Goal: Book appointment/travel/reservation

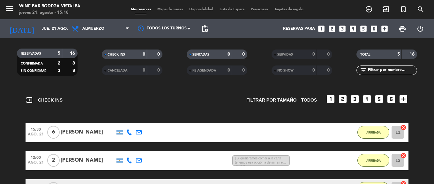
drag, startPoint x: 0, startPoint y: 0, endPoint x: 200, endPoint y: 144, distance: 246.3
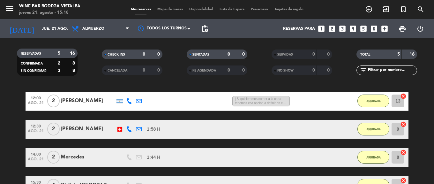
drag, startPoint x: 200, startPoint y: 144, endPoint x: 204, endPoint y: 157, distance: 12.9
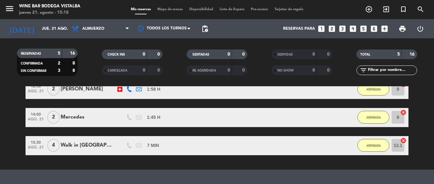
drag, startPoint x: 204, startPoint y: 157, endPoint x: 204, endPoint y: 168, distance: 11.2
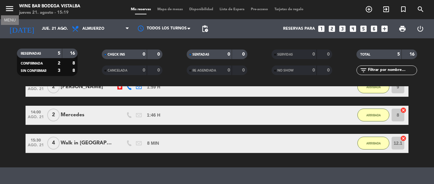
click at [6, 5] on icon "menu" at bounding box center [10, 9] width 10 height 10
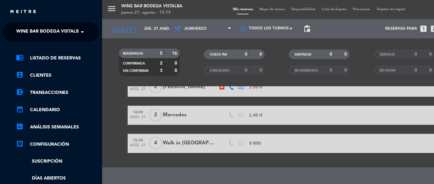
click at [22, 33] on span "Wine Bar Bodega Vistalba" at bounding box center [49, 31] width 66 height 13
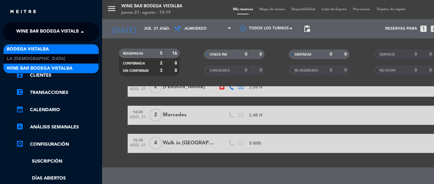
click at [20, 48] on span "BODEGA VISTALBA" at bounding box center [28, 49] width 42 height 7
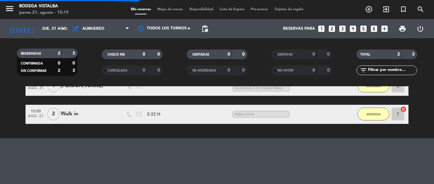
scroll to position [69, 0]
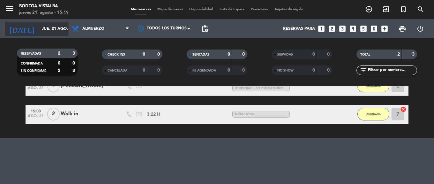
click at [39, 27] on input "jue. 21 ago." at bounding box center [66, 28] width 54 height 11
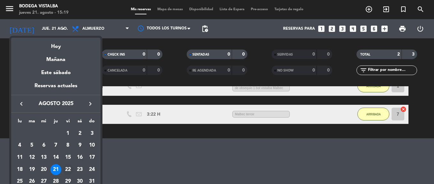
click at [68, 164] on div "22" at bounding box center [67, 169] width 11 height 11
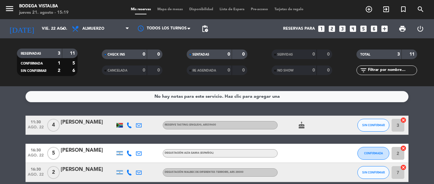
scroll to position [30, 0]
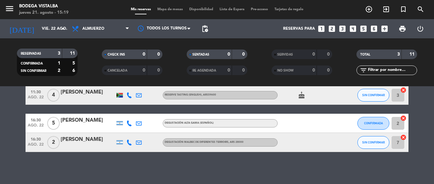
drag, startPoint x: 72, startPoint y: 139, endPoint x: 68, endPoint y: 178, distance: 39.4
click at [52, 28] on input "vie. 22 ago." at bounding box center [66, 28] width 54 height 11
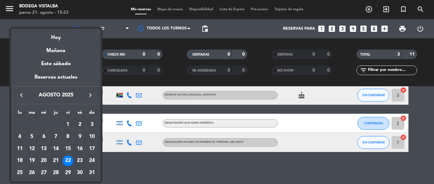
click at [75, 162] on div "23" at bounding box center [79, 160] width 11 height 11
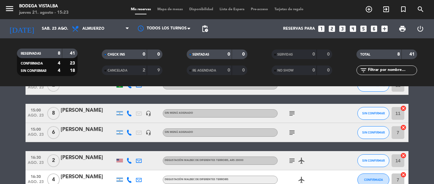
scroll to position [132, 0]
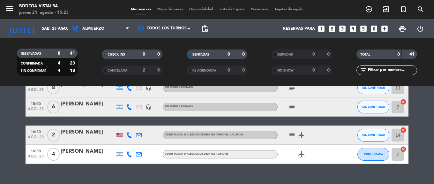
drag, startPoint x: 62, startPoint y: 115, endPoint x: 61, endPoint y: 142, distance: 26.8
click at [52, 27] on input "sáb. 23 ago." at bounding box center [66, 28] width 54 height 11
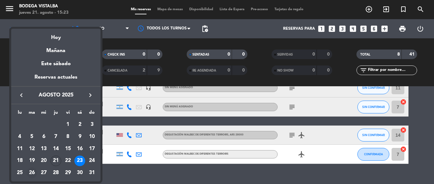
click at [34, 173] on div "26" at bounding box center [31, 172] width 11 height 11
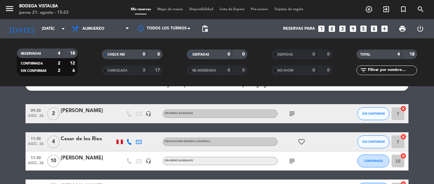
scroll to position [0, 0]
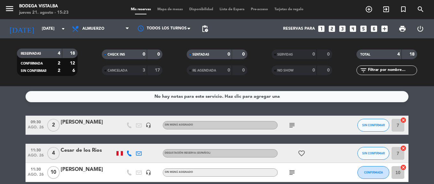
click at [294, 123] on icon "subject" at bounding box center [292, 125] width 8 height 8
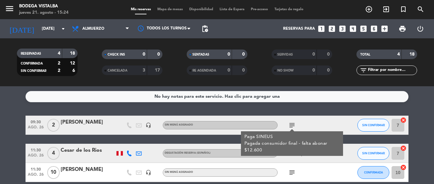
click at [291, 126] on icon "subject" at bounding box center [292, 125] width 8 height 8
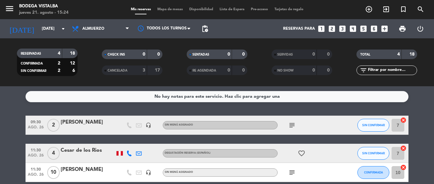
scroll to position [32, 0]
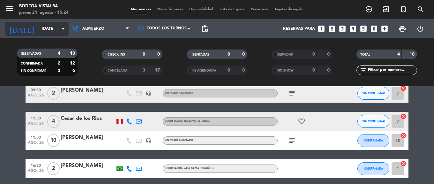
click at [47, 32] on input "[DATE]" at bounding box center [66, 28] width 54 height 11
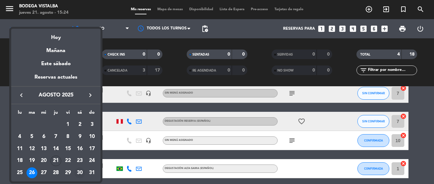
click at [79, 174] on div "30" at bounding box center [79, 172] width 11 height 11
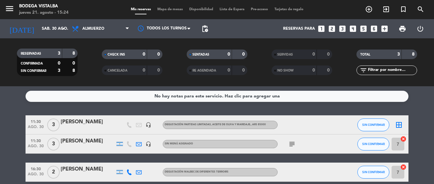
scroll to position [30, 0]
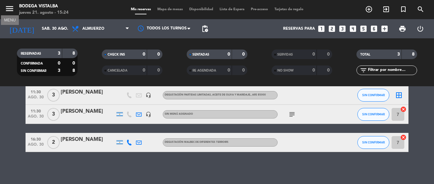
click at [11, 14] on button "menu" at bounding box center [10, 10] width 10 height 12
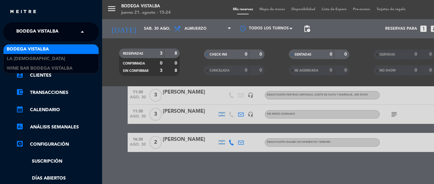
click at [27, 30] on span "BODEGA VISTALBA" at bounding box center [37, 31] width 42 height 13
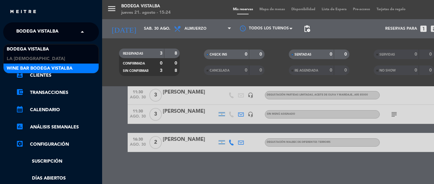
click at [27, 67] on span "Wine Bar Bodega Vistalba" at bounding box center [40, 68] width 66 height 7
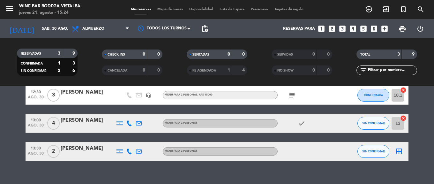
scroll to position [0, 0]
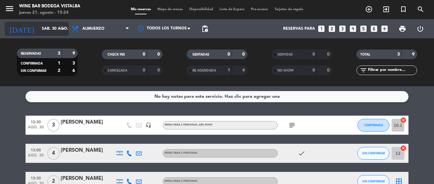
click at [39, 29] on input "sáb. 30 ago." at bounding box center [66, 28] width 54 height 11
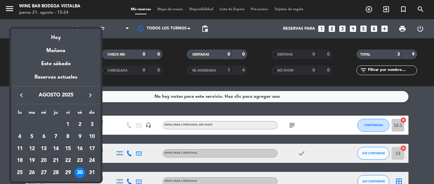
click at [10, 4] on div at bounding box center [217, 92] width 434 height 184
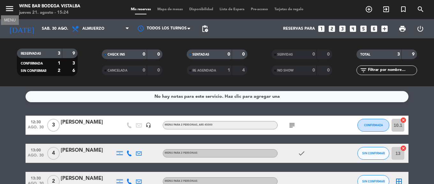
click at [10, 8] on icon "menu" at bounding box center [10, 9] width 10 height 10
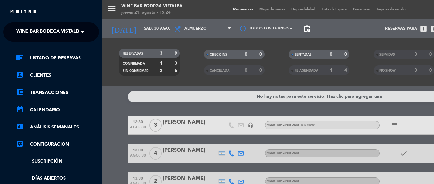
click at [17, 30] on span "Wine Bar Bodega Vistalba" at bounding box center [49, 31] width 66 height 13
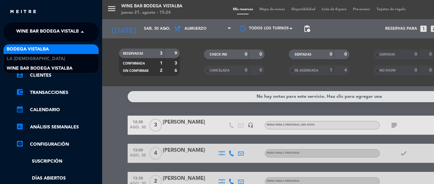
click at [20, 47] on span "BODEGA VISTALBA" at bounding box center [28, 49] width 42 height 7
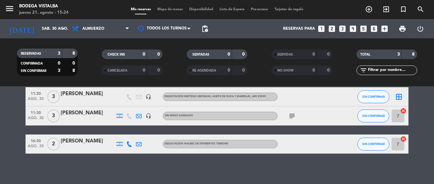
scroll to position [30, 0]
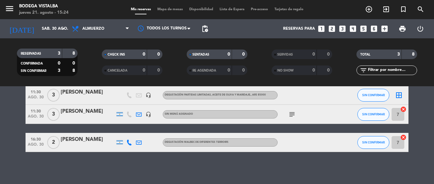
drag, startPoint x: 111, startPoint y: 110, endPoint x: 113, endPoint y: 127, distance: 17.0
click at [51, 31] on input "sáb. 30 ago." at bounding box center [66, 28] width 54 height 11
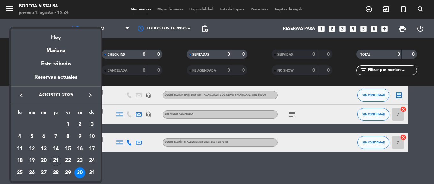
click at [90, 94] on icon "keyboard_arrow_right" at bounding box center [90, 95] width 8 height 8
click at [171, 160] on div at bounding box center [217, 92] width 434 height 184
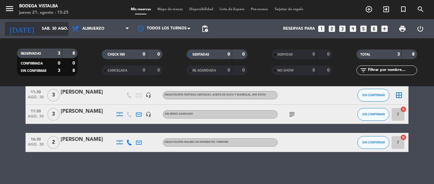
click at [39, 29] on input "sáb. 30 ago." at bounding box center [66, 28] width 54 height 11
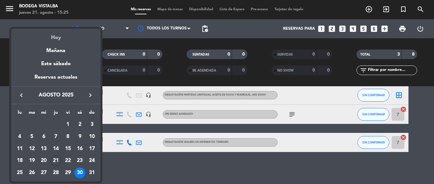
click at [45, 37] on div "Hoy" at bounding box center [55, 35] width 89 height 13
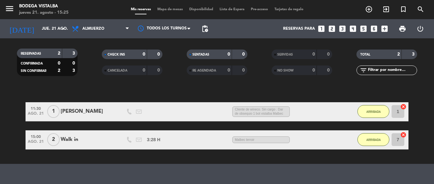
scroll to position [54, 0]
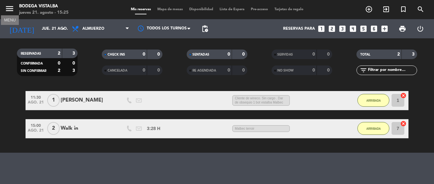
click at [10, 7] on icon "menu" at bounding box center [10, 9] width 10 height 10
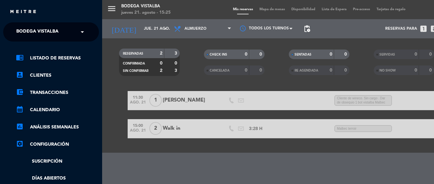
click at [36, 36] on span "BODEGA VISTALBA" at bounding box center [37, 31] width 42 height 13
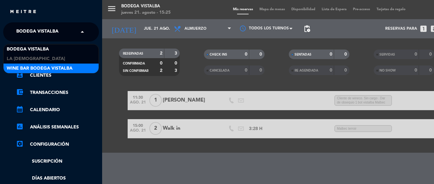
click at [39, 68] on span "Wine Bar Bodega Vistalba" at bounding box center [40, 68] width 66 height 7
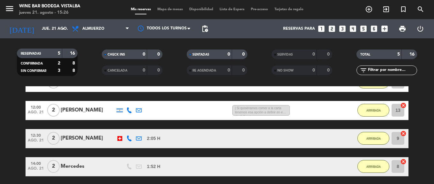
scroll to position [64, 0]
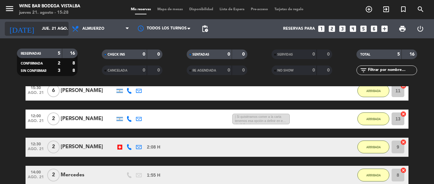
click at [42, 31] on input "jue. 21 ago." at bounding box center [66, 28] width 54 height 11
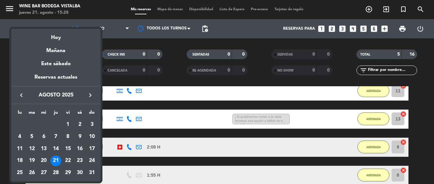
click at [91, 93] on icon "keyboard_arrow_right" at bounding box center [90, 95] width 8 height 8
click at [78, 160] on div "18" at bounding box center [79, 160] width 11 height 11
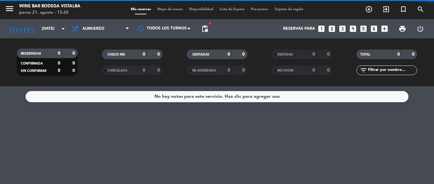
scroll to position [0, 0]
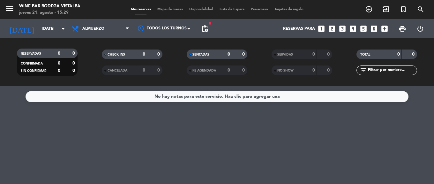
click at [15, 10] on span "menu" at bounding box center [12, 9] width 14 height 15
click at [11, 11] on icon "menu" at bounding box center [10, 9] width 10 height 10
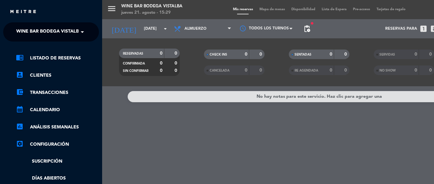
click at [22, 34] on span "Wine Bar Bodega Vistalba" at bounding box center [49, 31] width 66 height 13
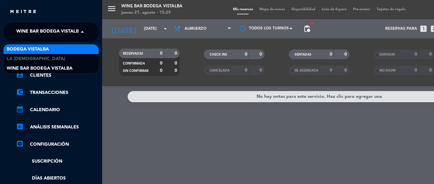
click at [26, 50] on span "BODEGA VISTALBA" at bounding box center [28, 49] width 42 height 7
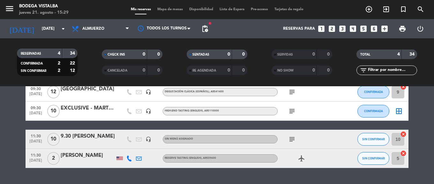
scroll to position [49, 0]
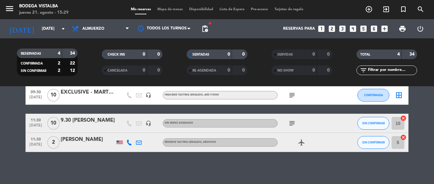
drag, startPoint x: 115, startPoint y: 157, endPoint x: 112, endPoint y: 173, distance: 16.5
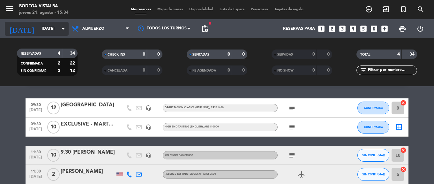
click at [61, 32] on icon "arrow_drop_down" at bounding box center [63, 29] width 8 height 8
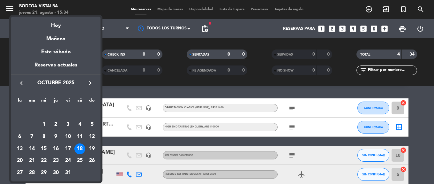
click at [91, 85] on icon "keyboard_arrow_right" at bounding box center [90, 83] width 8 height 8
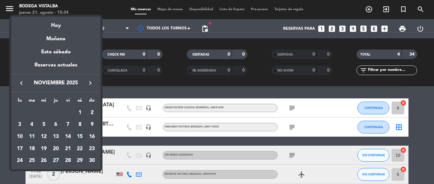
click at [78, 137] on div "15" at bounding box center [79, 136] width 11 height 11
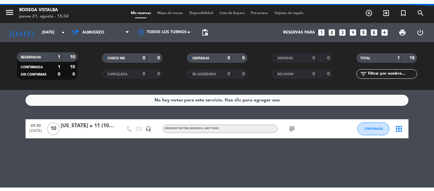
scroll to position [0, 0]
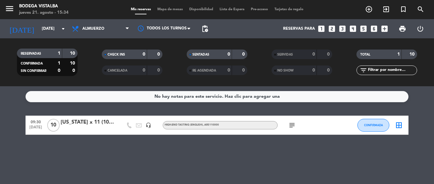
click at [290, 123] on icon "subject" at bounding box center [292, 125] width 8 height 8
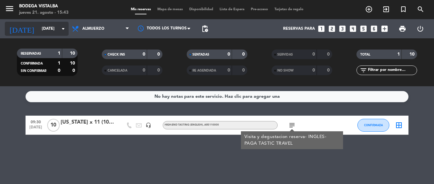
click at [55, 30] on input "[DATE]" at bounding box center [66, 28] width 54 height 11
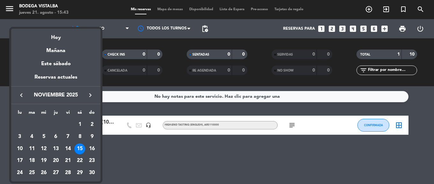
click at [93, 95] on icon "keyboard_arrow_right" at bounding box center [90, 95] width 8 height 8
click at [21, 147] on div "8" at bounding box center [19, 148] width 11 height 11
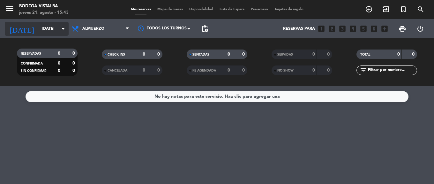
click at [58, 26] on input "[DATE]" at bounding box center [66, 28] width 54 height 11
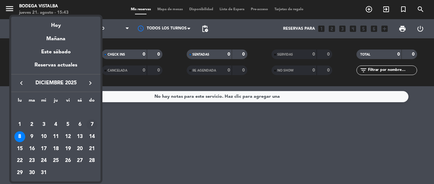
click at [92, 122] on div "7" at bounding box center [91, 124] width 11 height 11
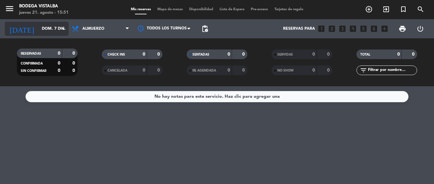
click at [54, 31] on input "dom. 7 dic." at bounding box center [66, 28] width 54 height 11
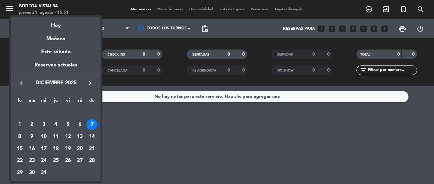
click at [77, 125] on div "6" at bounding box center [79, 124] width 11 height 11
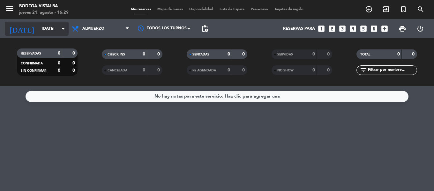
click at [40, 32] on input "[DATE]" at bounding box center [66, 28] width 54 height 11
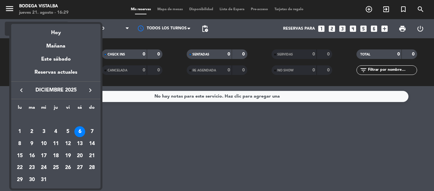
click at [40, 32] on div "Hoy" at bounding box center [55, 30] width 89 height 13
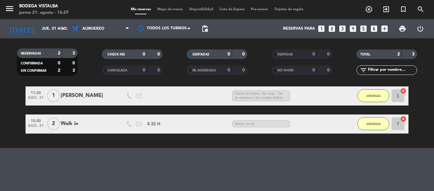
scroll to position [61, 0]
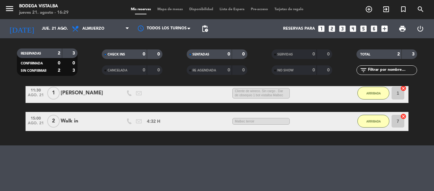
click at [4, 6] on div "menu BODEGA VISTALBA jueves 21. agosto - 16:29" at bounding box center [54, 9] width 108 height 15
click at [8, 11] on icon "menu" at bounding box center [10, 9] width 10 height 10
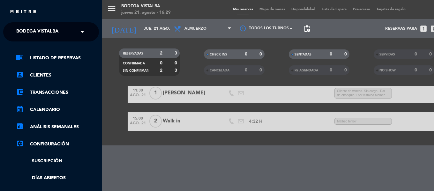
click at [14, 28] on div "× BODEGA VISTALBA" at bounding box center [41, 31] width 54 height 13
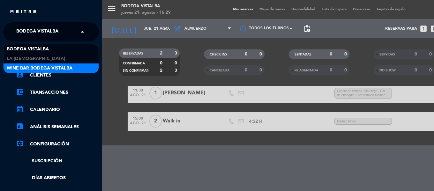
click at [18, 64] on div "Wine Bar Bodega Vistalba" at bounding box center [51, 68] width 95 height 10
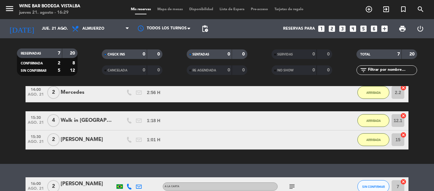
scroll to position [157, 0]
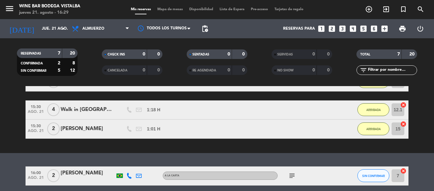
click at [294, 178] on icon "subject" at bounding box center [292, 176] width 8 height 8
click at [284, 154] on div "No hay notas para este servicio. Haz clic para agregar una exit_to_app CHECK IN…" at bounding box center [217, 138] width 434 height 105
click at [293, 172] on icon "subject" at bounding box center [292, 176] width 8 height 8
drag, startPoint x: 297, startPoint y: 157, endPoint x: 331, endPoint y: 155, distance: 33.9
click at [297, 157] on div "No hay notas para este servicio. Haz clic para agregar una exit_to_app CHECK IN…" at bounding box center [217, 138] width 434 height 105
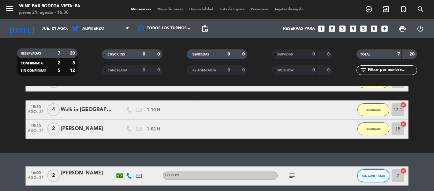
click at [376, 180] on button "SIN CONFIRMAR" at bounding box center [373, 175] width 32 height 13
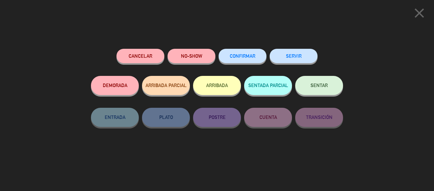
click at [229, 92] on button "ARRIBADA" at bounding box center [217, 85] width 48 height 19
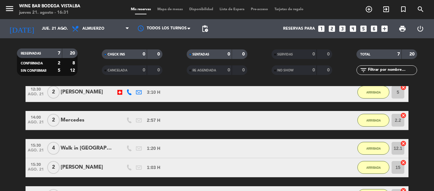
scroll to position [129, 0]
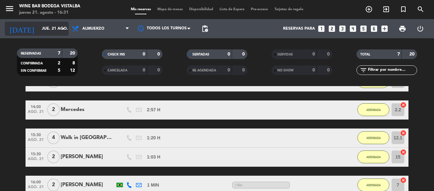
click at [39, 23] on input "jue. 21 ago." at bounding box center [66, 28] width 54 height 11
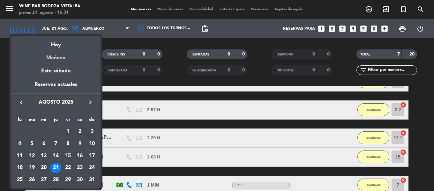
click at [37, 60] on div "Mañana" at bounding box center [55, 55] width 89 height 13
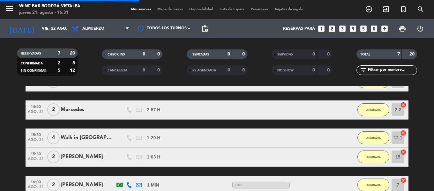
scroll to position [107, 0]
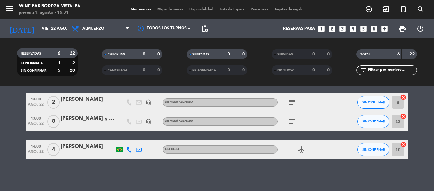
click at [293, 124] on icon "subject" at bounding box center [292, 122] width 8 height 8
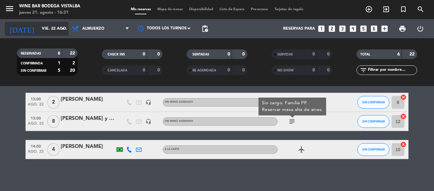
click at [39, 30] on input "vie. 22 ago." at bounding box center [66, 28] width 54 height 11
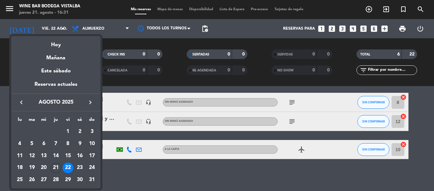
click at [0, 117] on div at bounding box center [217, 95] width 434 height 191
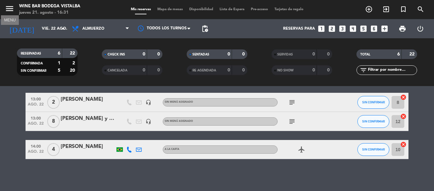
click at [8, 12] on icon "menu" at bounding box center [10, 9] width 10 height 10
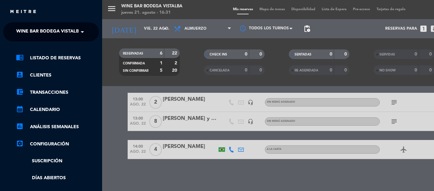
click at [122, 32] on div "menu Wine Bar Bodega Vistalba jueves 21. agosto - 16:31 Mis reservas Mapa de me…" at bounding box center [319, 95] width 434 height 191
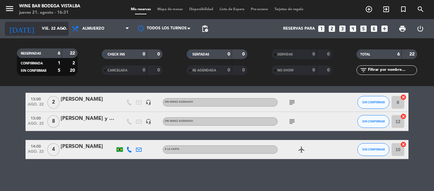
click at [39, 23] on input "vie. 22 ago." at bounding box center [66, 28] width 54 height 11
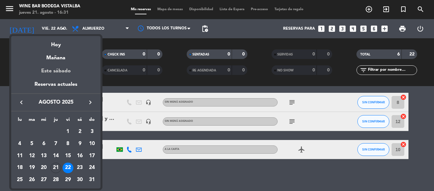
click at [56, 68] on div "Este sábado" at bounding box center [55, 71] width 89 height 18
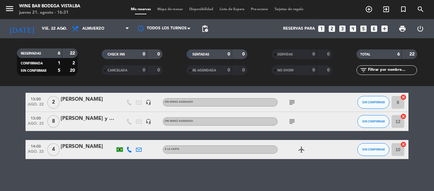
type input "sáb. 23 ago."
